Goal: Information Seeking & Learning: Learn about a topic

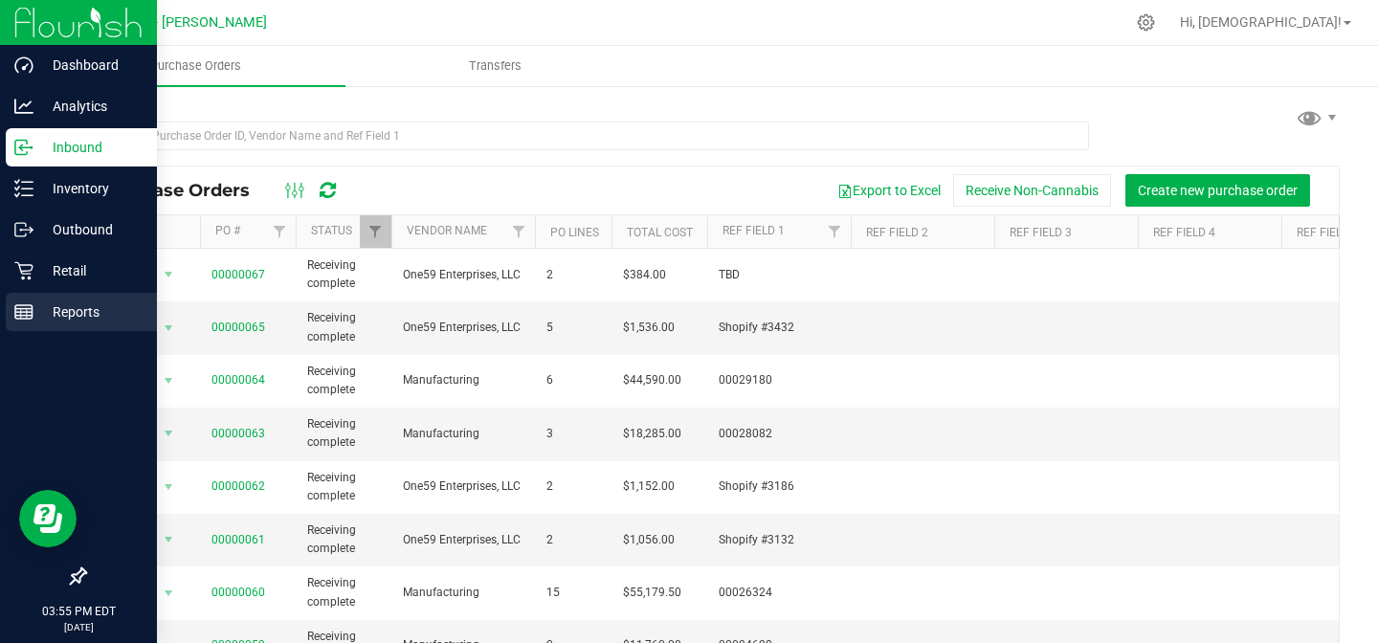
click at [99, 319] on p "Reports" at bounding box center [90, 312] width 115 height 23
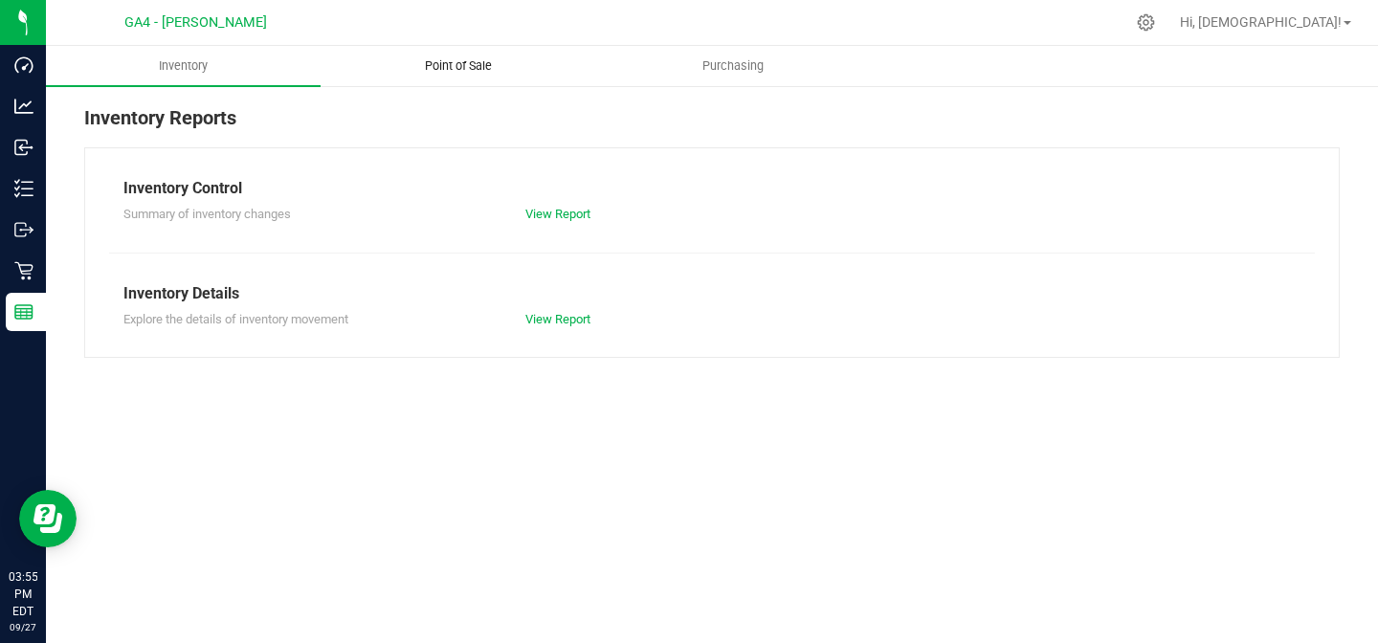
click at [462, 60] on span "Point of Sale" at bounding box center [458, 65] width 119 height 17
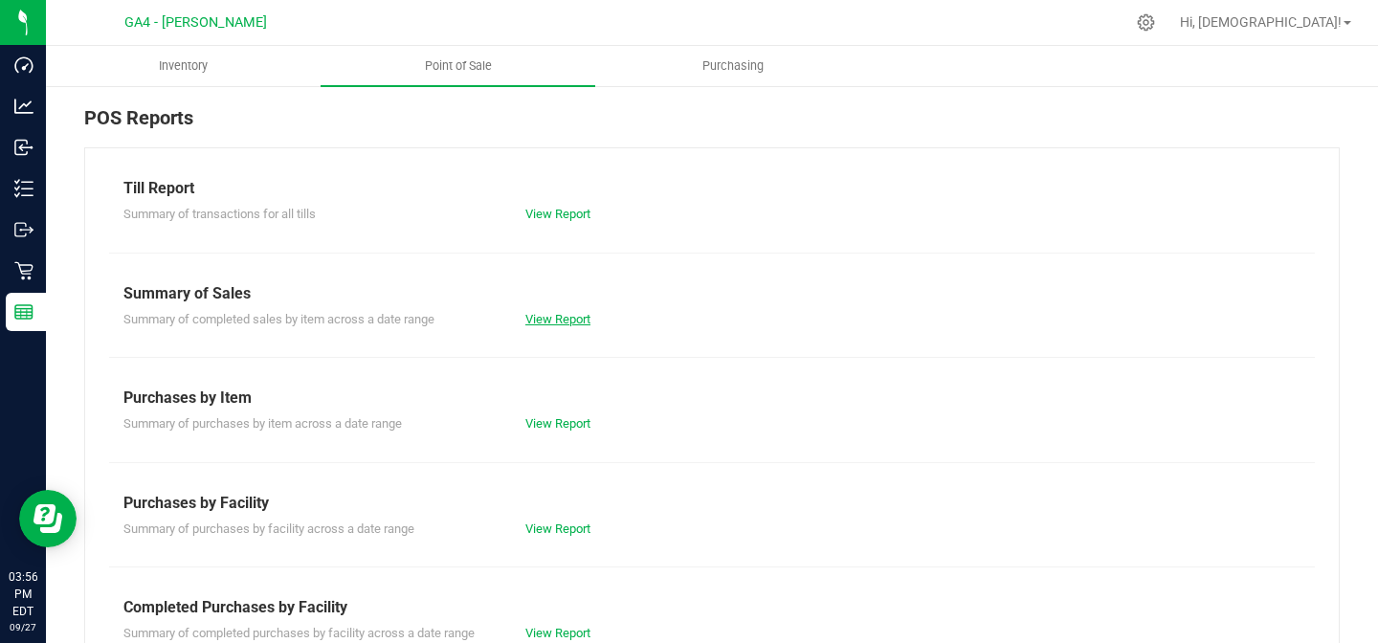
click at [538, 317] on link "View Report" at bounding box center [557, 319] width 65 height 14
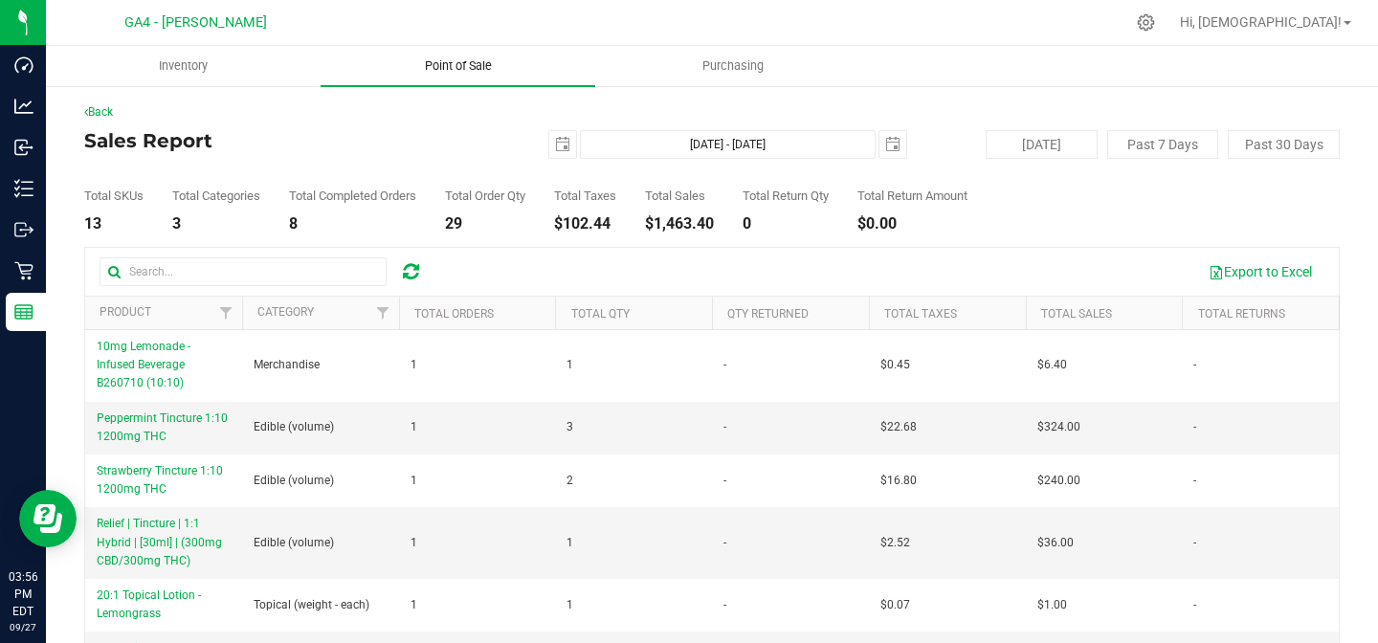
click at [463, 51] on uib-tab-heading "Point of Sale" at bounding box center [458, 66] width 275 height 40
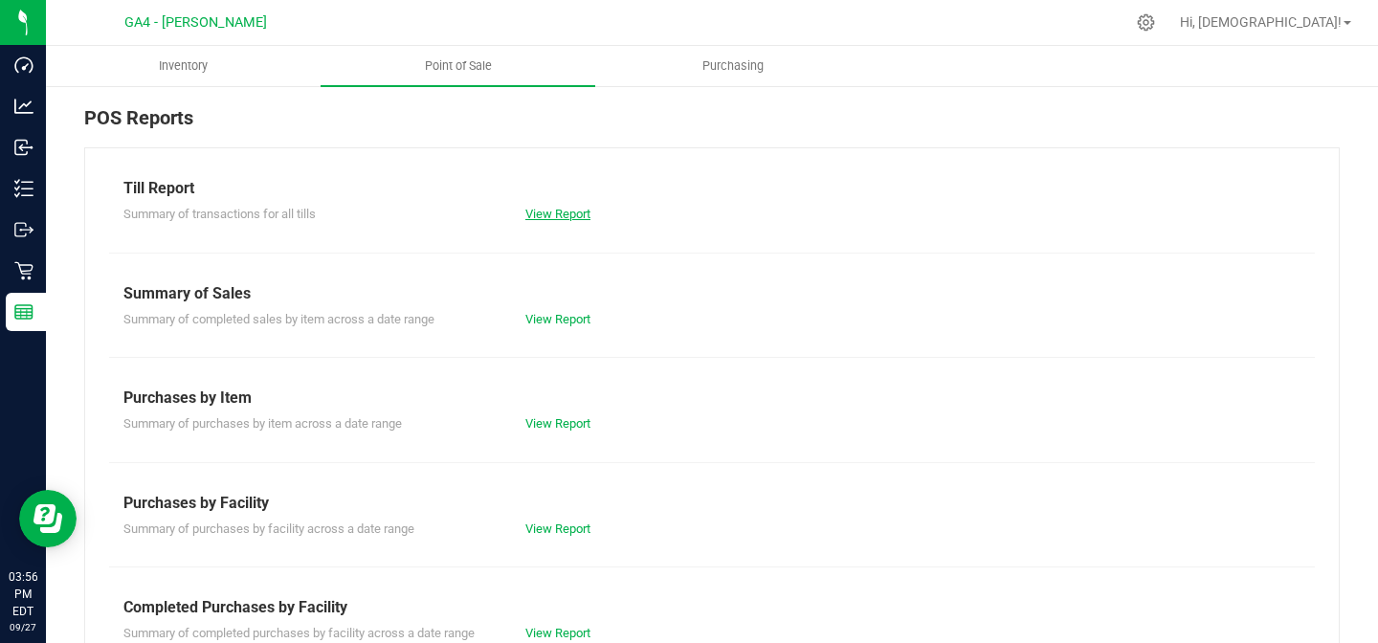
click at [550, 217] on link "View Report" at bounding box center [557, 214] width 65 height 14
